Goal: Register for event/course

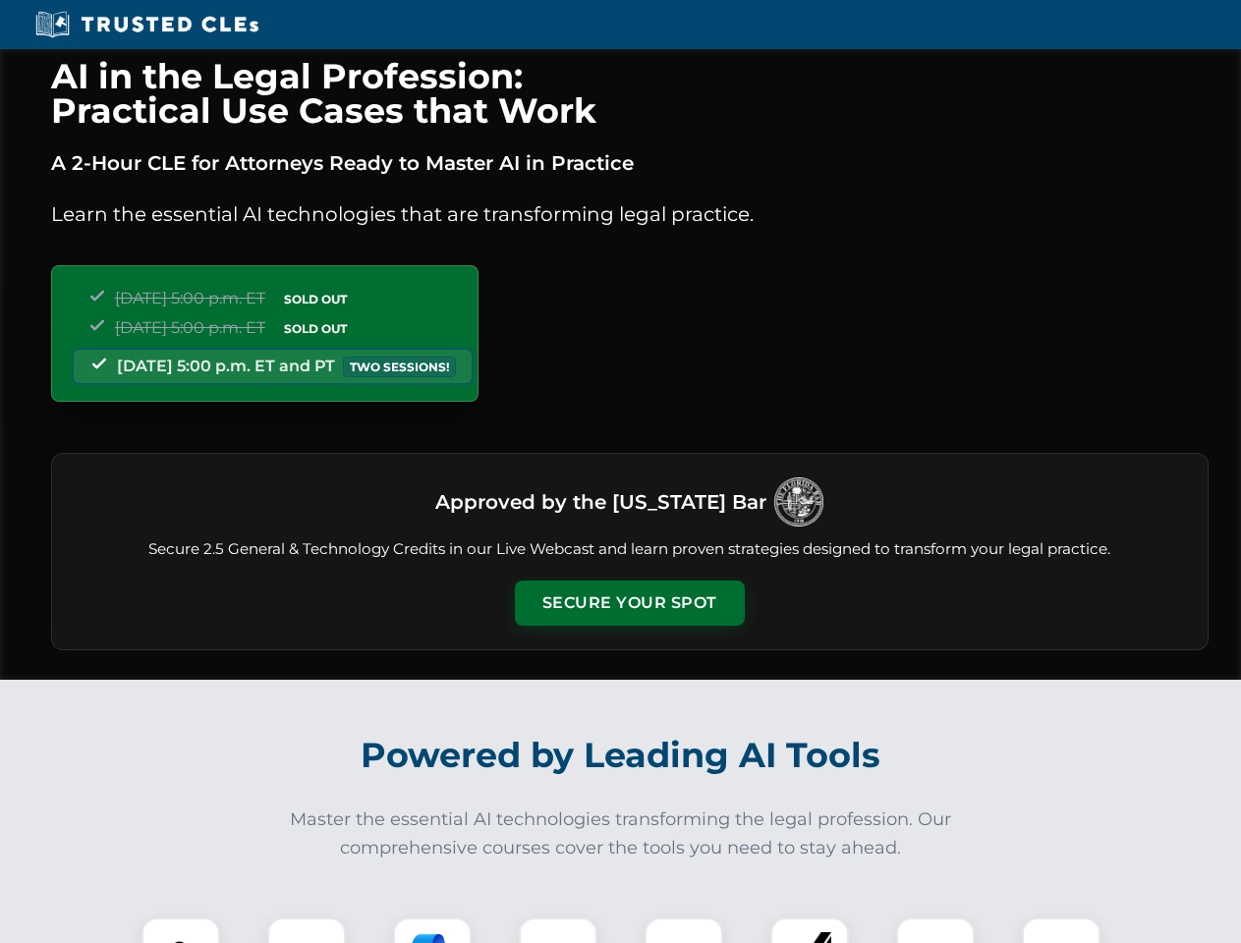
click at [629, 603] on button "Secure Your Spot" at bounding box center [630, 603] width 230 height 45
click at [181, 931] on img at bounding box center [180, 957] width 57 height 57
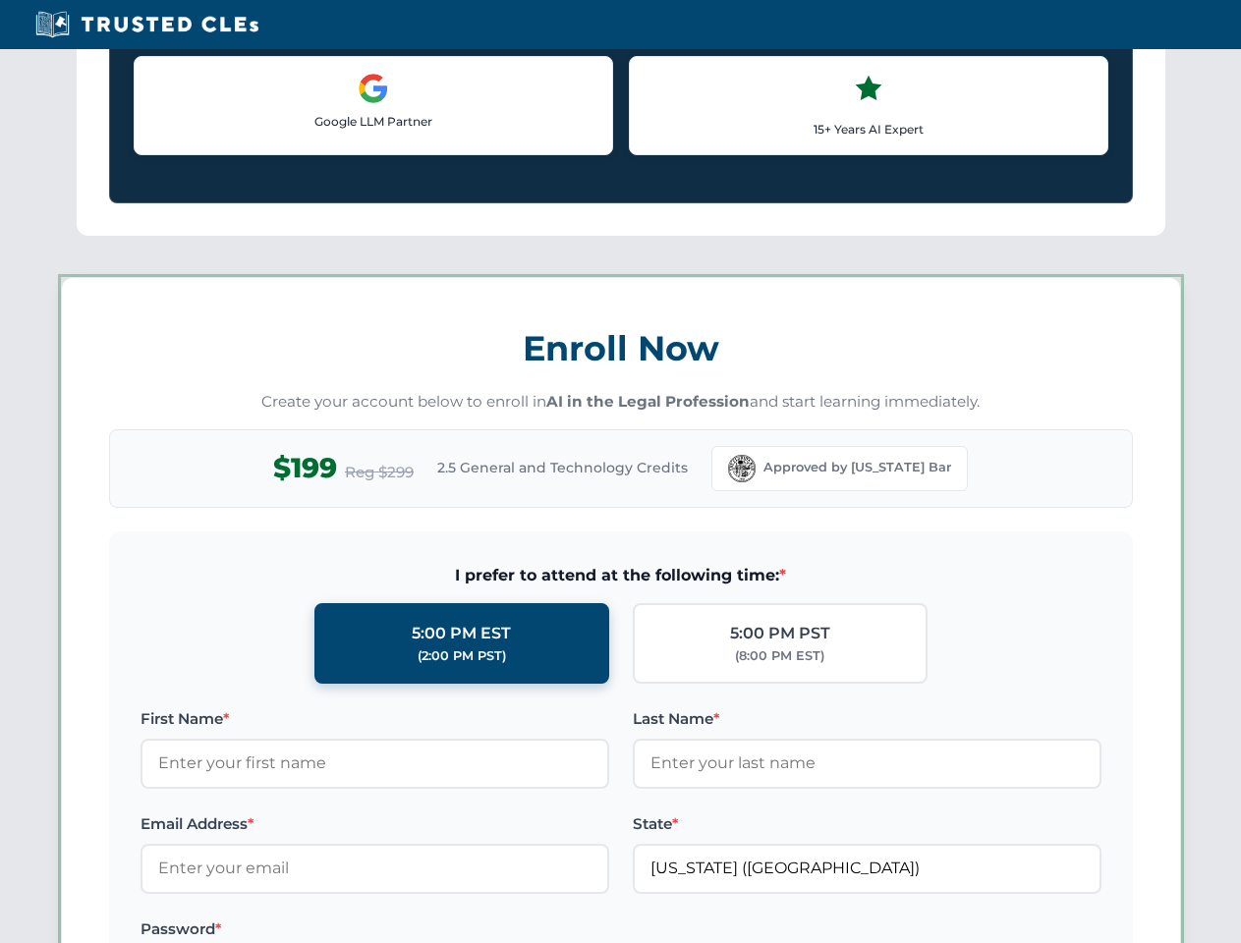
click at [558, 931] on label "Password *" at bounding box center [375, 930] width 469 height 24
